Goal: Entertainment & Leisure: Consume media (video, audio)

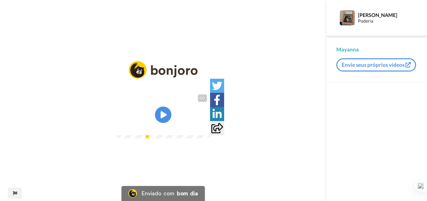
click at [163, 114] on icon "Play/Pause" at bounding box center [163, 115] width 17 height 30
click at [205, 130] on img at bounding box center [201, 126] width 7 height 7
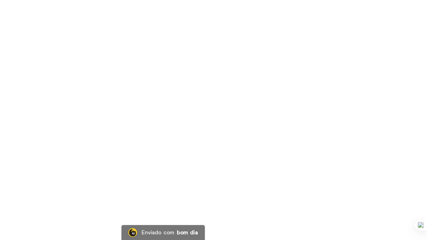
click at [170, 91] on video at bounding box center [213, 120] width 427 height 240
click at [161, 136] on video at bounding box center [213, 120] width 427 height 240
click at [163, 133] on video at bounding box center [213, 120] width 427 height 240
click at [279, 112] on video at bounding box center [213, 120] width 427 height 240
click at [260, 127] on video at bounding box center [213, 120] width 427 height 240
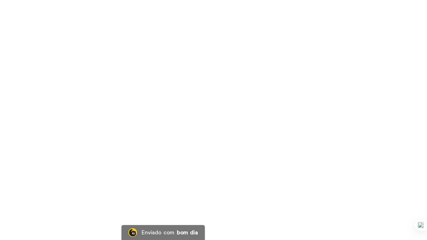
click at [242, 131] on video at bounding box center [213, 120] width 427 height 240
click at [176, 139] on video at bounding box center [213, 120] width 427 height 240
click at [235, 119] on video at bounding box center [213, 120] width 427 height 240
click at [257, 129] on video at bounding box center [213, 120] width 427 height 240
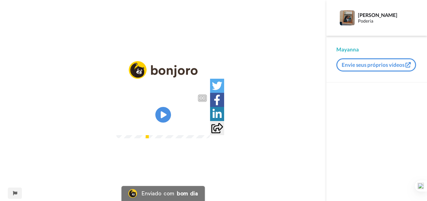
click at [151, 112] on video at bounding box center [163, 114] width 94 height 47
click at [205, 130] on img at bounding box center [201, 126] width 7 height 7
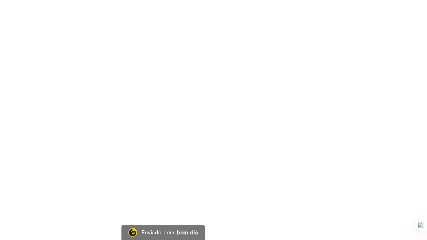
click at [161, 123] on video at bounding box center [213, 120] width 427 height 240
click at [171, 171] on video at bounding box center [213, 120] width 427 height 240
click at [213, 163] on video at bounding box center [213, 120] width 427 height 240
drag, startPoint x: 224, startPoint y: 126, endPoint x: 224, endPoint y: 130, distance: 4.1
click at [224, 126] on video at bounding box center [213, 120] width 427 height 240
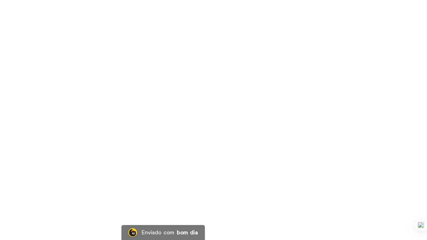
click at [196, 170] on video at bounding box center [213, 120] width 427 height 240
click at [215, 97] on video at bounding box center [213, 120] width 427 height 240
click at [215, 111] on video at bounding box center [213, 120] width 427 height 240
click at [176, 95] on video at bounding box center [213, 120] width 427 height 240
click at [271, 112] on video at bounding box center [213, 120] width 427 height 240
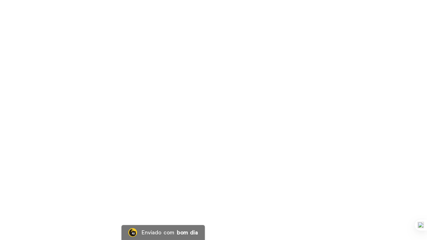
click at [173, 114] on video at bounding box center [213, 120] width 427 height 240
click at [149, 125] on video at bounding box center [213, 120] width 427 height 240
click at [340, 152] on video at bounding box center [213, 120] width 427 height 240
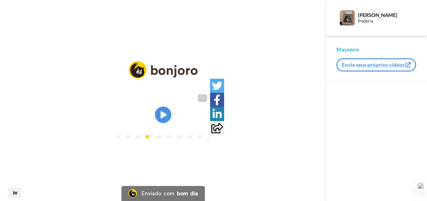
click at [159, 123] on icon "Play/Pause" at bounding box center [163, 115] width 17 height 30
click at [210, 135] on div "2:54 / 6:06" at bounding box center [163, 128] width 94 height 13
click at [161, 125] on icon "Play/Pause" at bounding box center [163, 115] width 17 height 30
click at [205, 130] on img at bounding box center [201, 126] width 7 height 7
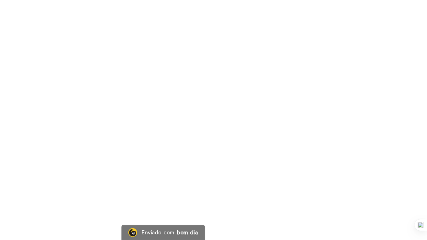
click at [183, 190] on video at bounding box center [213, 120] width 427 height 240
click at [287, 183] on video at bounding box center [213, 120] width 427 height 240
click at [202, 146] on video at bounding box center [213, 120] width 427 height 240
click at [188, 128] on video at bounding box center [213, 120] width 427 height 240
click at [203, 151] on video at bounding box center [213, 120] width 427 height 240
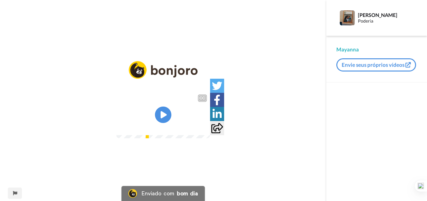
click at [160, 116] on icon at bounding box center [163, 114] width 17 height 17
click at [206, 131] on div at bounding box center [201, 126] width 9 height 9
click at [166, 115] on icon at bounding box center [163, 114] width 17 height 17
drag, startPoint x: 262, startPoint y: 161, endPoint x: 260, endPoint y: 191, distance: 30.4
click at [205, 130] on img at bounding box center [201, 126] width 7 height 7
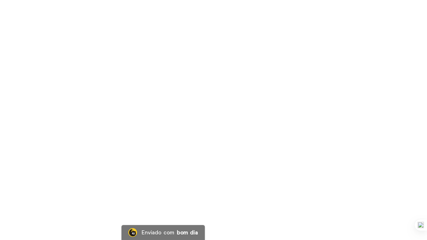
click at [190, 165] on video at bounding box center [213, 120] width 427 height 240
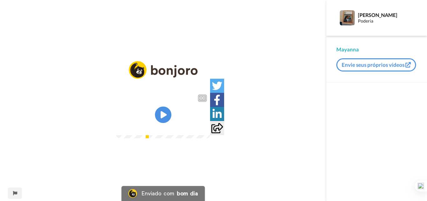
click at [158, 116] on icon at bounding box center [163, 114] width 17 height 17
click at [205, 130] on img at bounding box center [201, 126] width 7 height 7
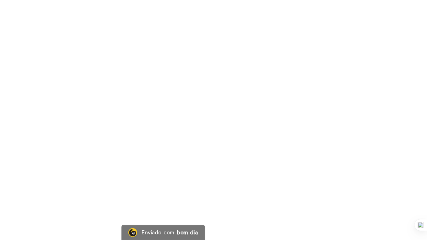
click at [284, 152] on video at bounding box center [213, 120] width 427 height 240
click at [178, 136] on video at bounding box center [213, 120] width 427 height 240
click at [272, 176] on video at bounding box center [213, 120] width 427 height 240
click at [231, 180] on video at bounding box center [213, 120] width 427 height 240
click at [195, 124] on video at bounding box center [213, 120] width 427 height 240
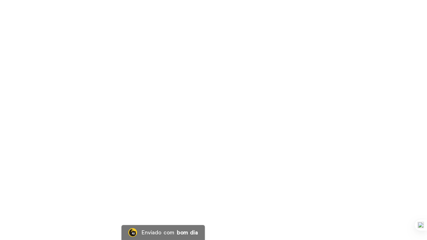
click at [182, 117] on video at bounding box center [213, 120] width 427 height 240
click at [186, 115] on video at bounding box center [213, 120] width 427 height 240
click at [160, 137] on video at bounding box center [213, 120] width 427 height 240
click at [290, 133] on video at bounding box center [213, 120] width 427 height 240
